Goal: Task Accomplishment & Management: Complete application form

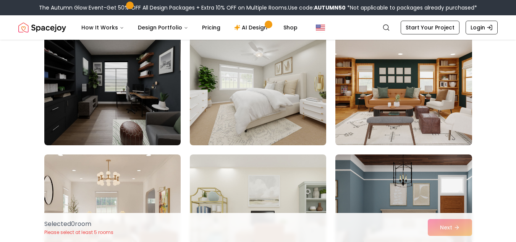
scroll to position [345, 0]
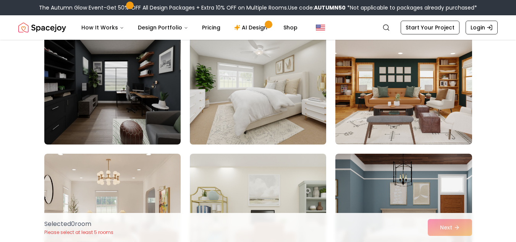
click at [255, 130] on img at bounding box center [258, 83] width 143 height 128
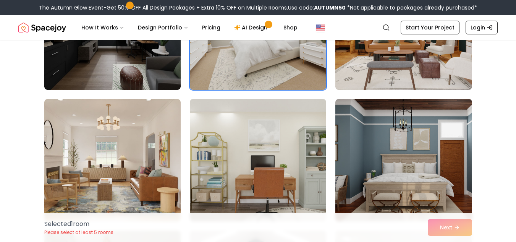
scroll to position [400, 0]
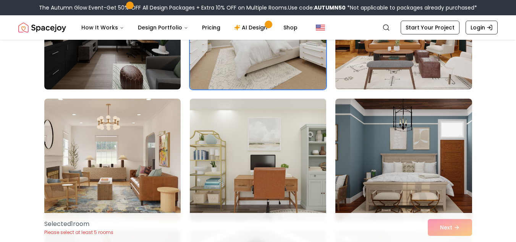
click at [302, 148] on img at bounding box center [258, 160] width 143 height 128
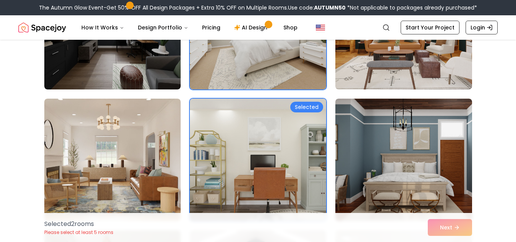
click at [302, 148] on img at bounding box center [258, 160] width 143 height 128
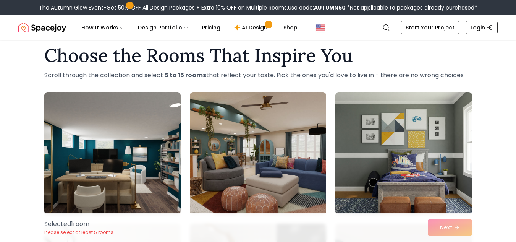
scroll to position [49, 0]
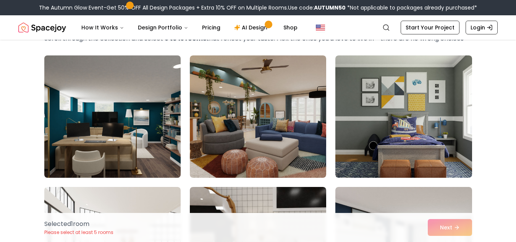
click at [149, 131] on img at bounding box center [112, 116] width 143 height 128
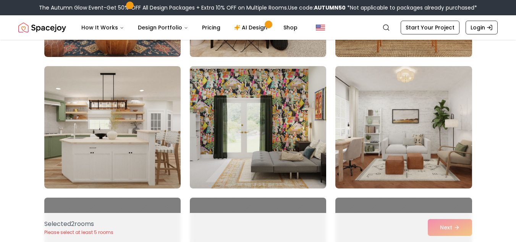
scroll to position [832, 0]
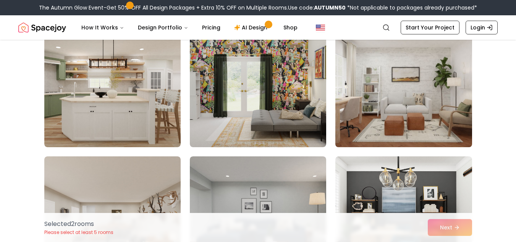
click at [377, 124] on img at bounding box center [403, 86] width 143 height 128
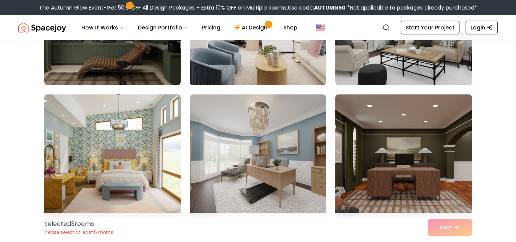
scroll to position [1203, 0]
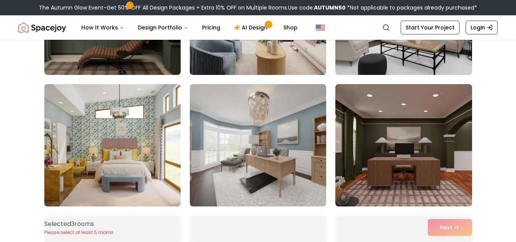
click at [142, 165] on img at bounding box center [112, 145] width 143 height 128
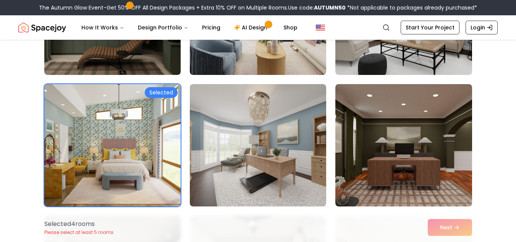
scroll to position [1338, 0]
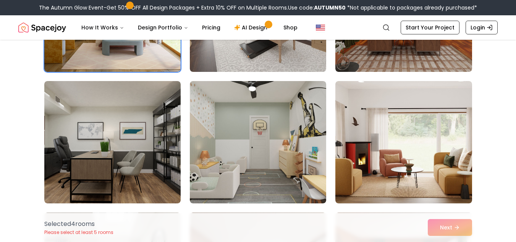
click at [448, 224] on div "Selected 4 room s Please select at least 5 rooms Next" at bounding box center [258, 227] width 440 height 29
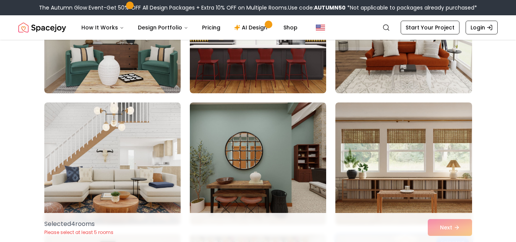
scroll to position [665, 0]
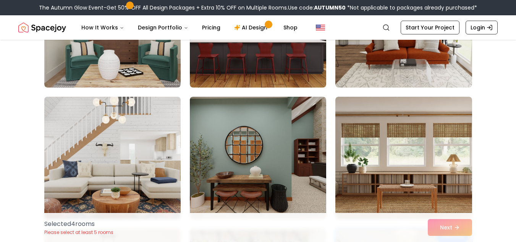
click at [126, 145] on img at bounding box center [112, 158] width 143 height 128
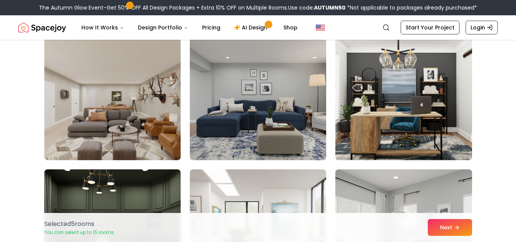
scroll to position [994, 0]
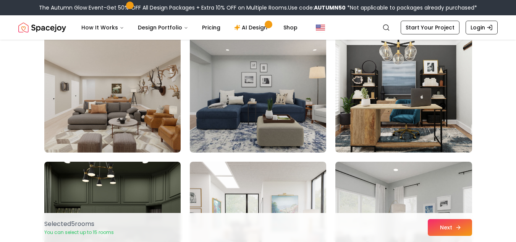
click at [453, 223] on button "Next" at bounding box center [450, 227] width 44 height 17
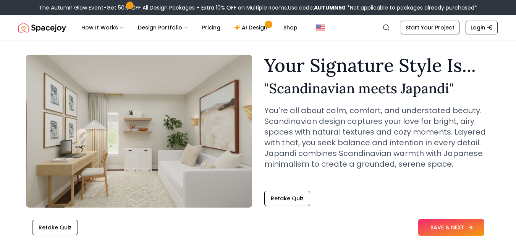
click at [471, 227] on icon at bounding box center [470, 227] width 3 height 0
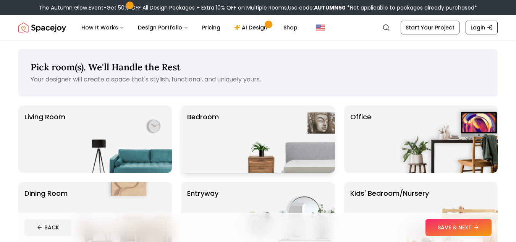
click at [268, 127] on img at bounding box center [286, 139] width 98 height 67
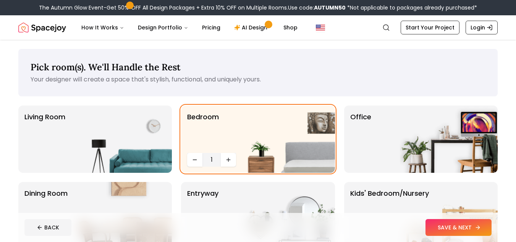
click at [451, 228] on button "SAVE & NEXT" at bounding box center [459, 227] width 66 height 17
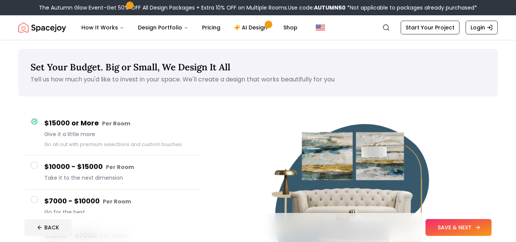
click at [456, 226] on button "SAVE & NEXT" at bounding box center [459, 227] width 66 height 17
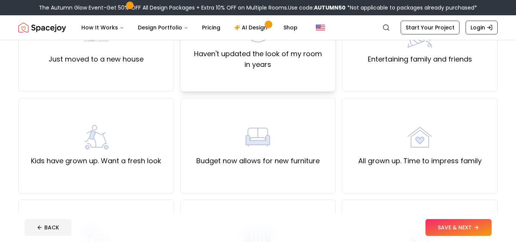
scroll to position [110, 0]
click at [395, 146] on div "All grown up. Time to impress family" at bounding box center [420, 145] width 123 height 41
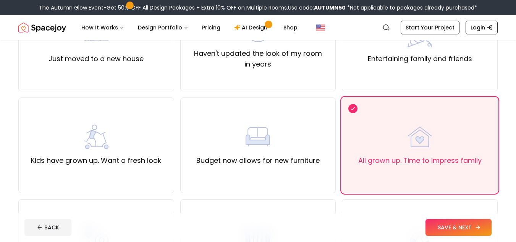
click at [448, 230] on button "SAVE & NEXT" at bounding box center [459, 227] width 66 height 17
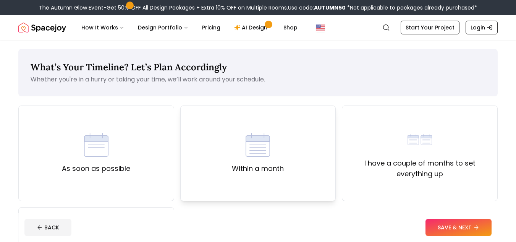
click at [230, 180] on div "Within a month" at bounding box center [258, 154] width 156 height 96
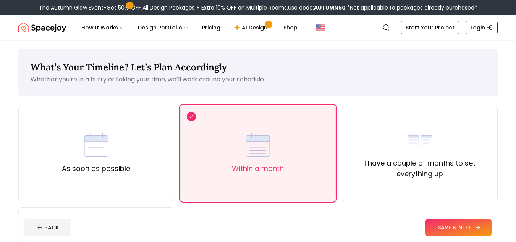
click at [477, 224] on icon at bounding box center [478, 227] width 6 height 6
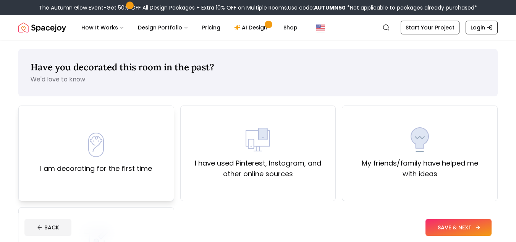
click at [109, 159] on div "I am decorating for the first time" at bounding box center [96, 153] width 112 height 41
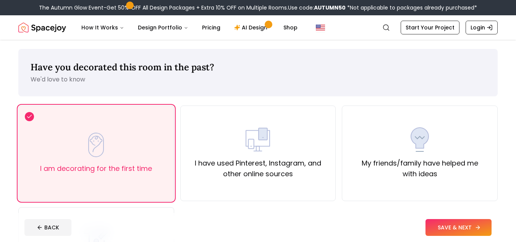
click at [458, 239] on footer "BACK SAVE & NEXT" at bounding box center [258, 227] width 480 height 29
click at [475, 222] on button "SAVE & NEXT" at bounding box center [459, 227] width 66 height 17
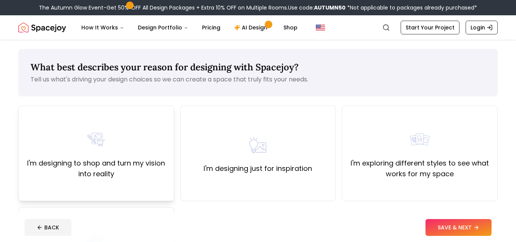
click at [167, 185] on div "I'm designing to shop and turn my vision into reality" at bounding box center [96, 154] width 156 height 96
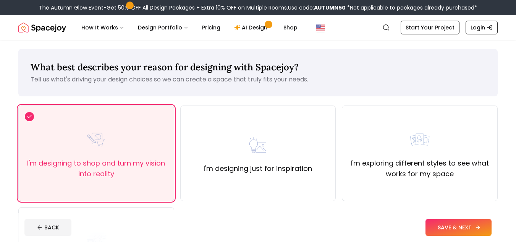
click at [444, 226] on button "SAVE & NEXT" at bounding box center [459, 227] width 66 height 17
